Goal: Task Accomplishment & Management: Manage account settings

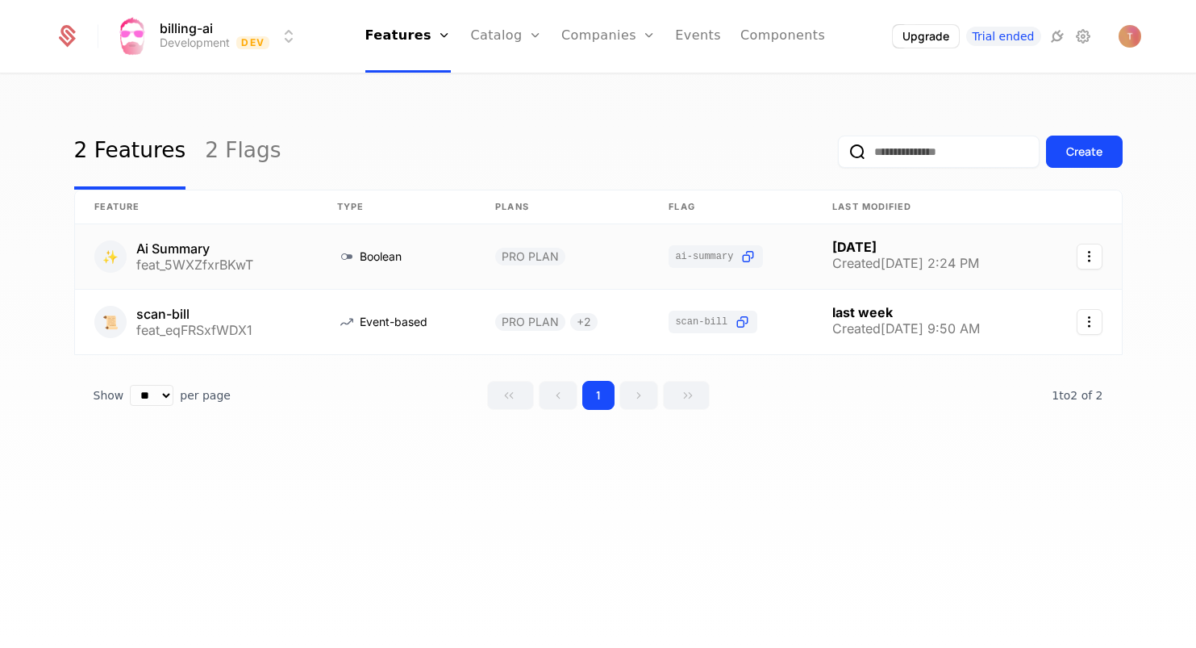
click at [248, 262] on link at bounding box center [196, 256] width 243 height 65
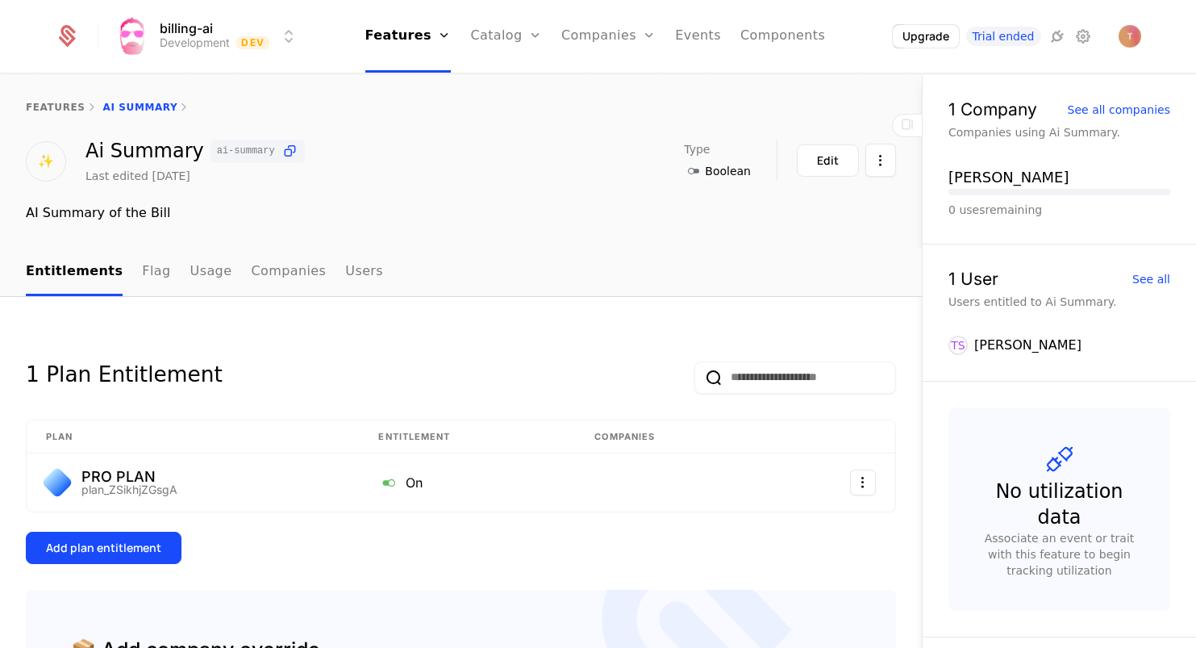
click at [843, 166] on button "Edit" at bounding box center [828, 160] width 62 height 32
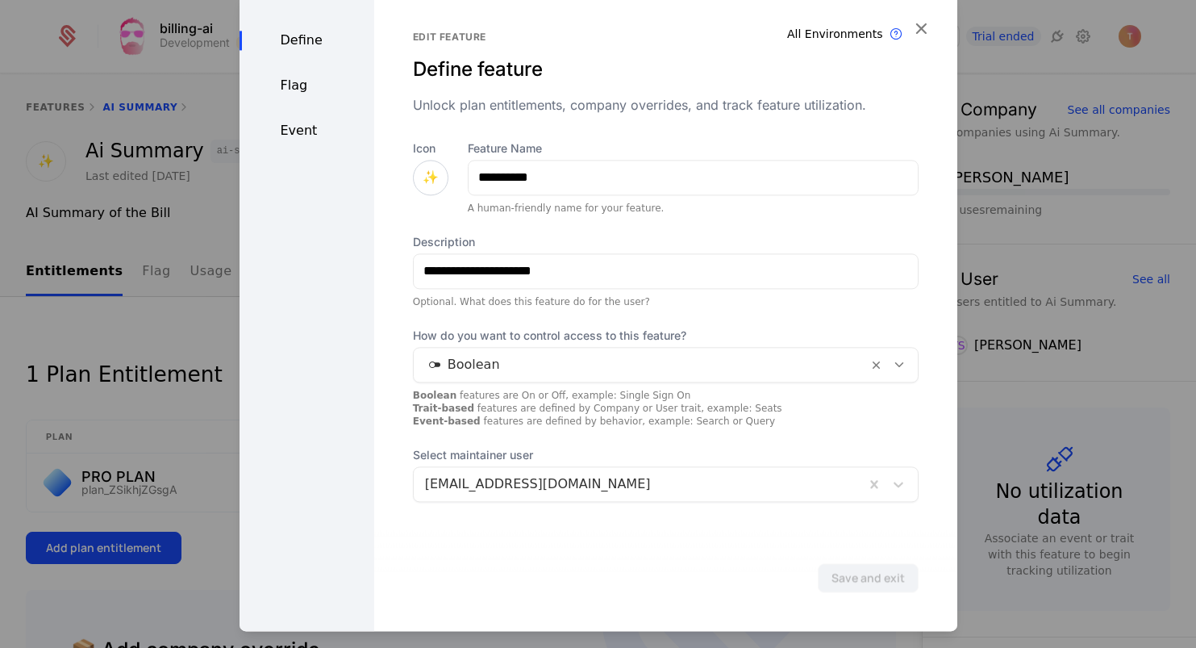
click at [296, 82] on div "Flag" at bounding box center [307, 85] width 135 height 19
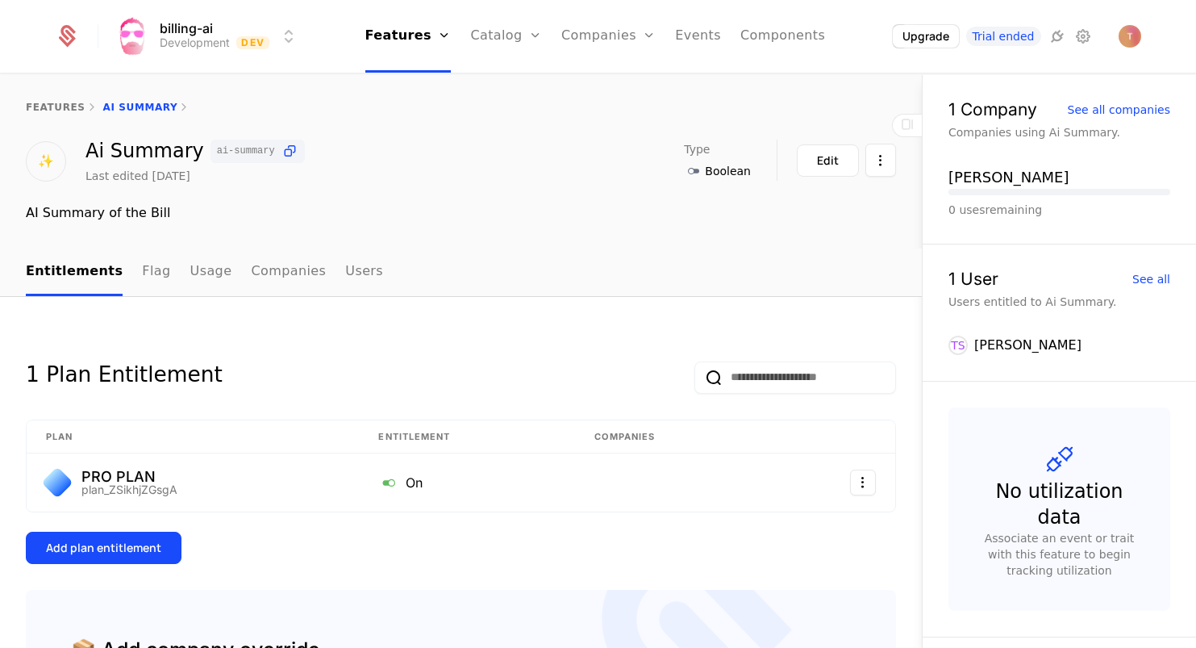
click at [1134, 34] on img "Open user button" at bounding box center [1130, 36] width 23 height 23
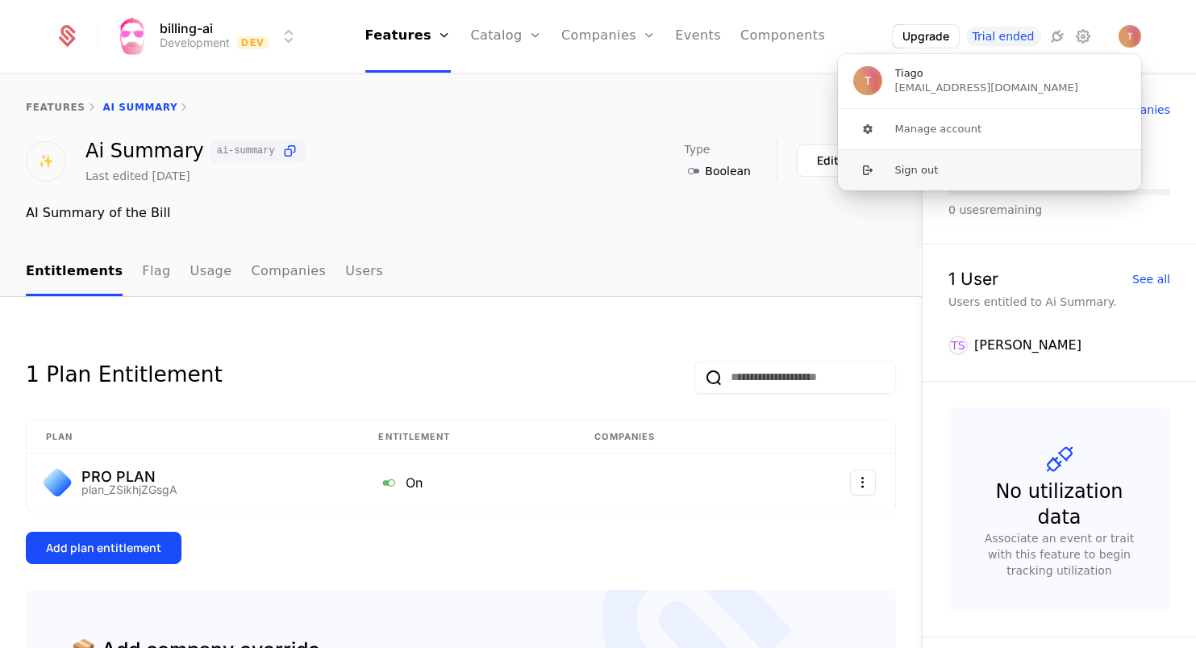
click at [914, 169] on button "Sign out" at bounding box center [989, 169] width 305 height 41
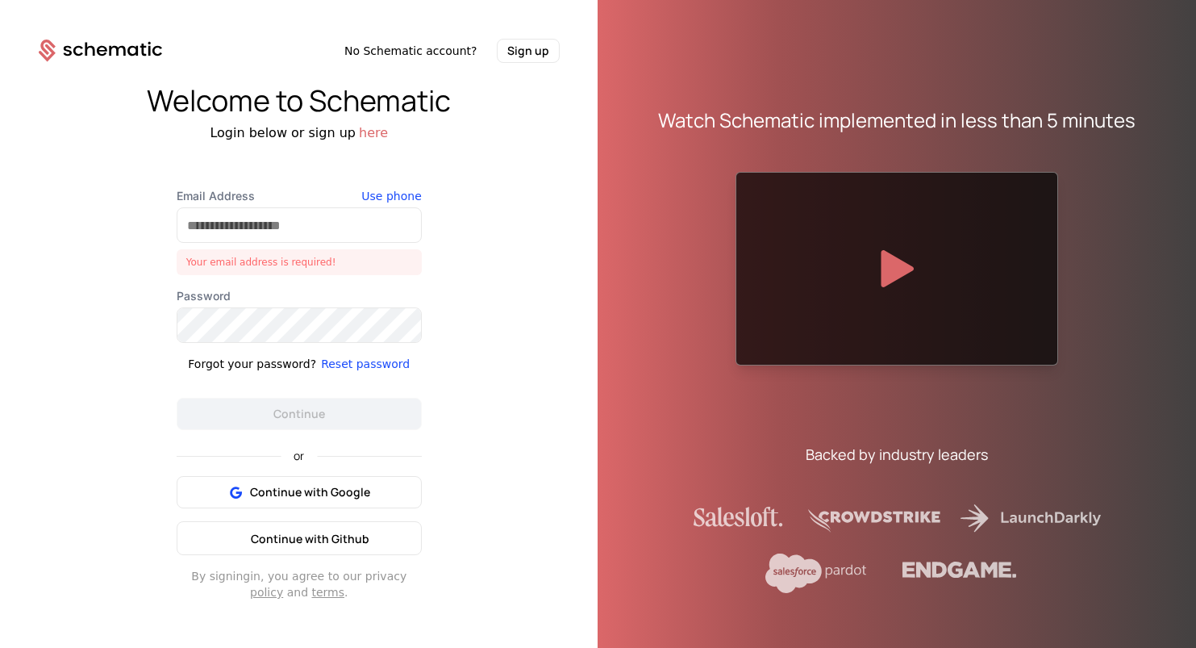
click at [323, 523] on button "Continue with Github" at bounding box center [299, 538] width 245 height 34
click at [317, 545] on span "Continue with Github" at bounding box center [310, 538] width 119 height 15
